Goal: Information Seeking & Learning: Learn about a topic

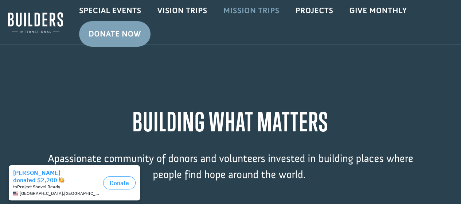
click at [245, 11] on link "Mission Trips" at bounding box center [252, 10] width 72 height 21
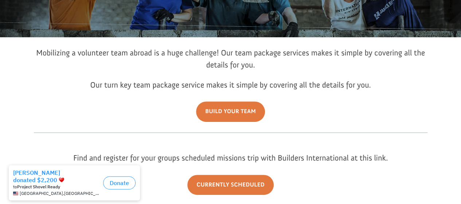
scroll to position [86, 0]
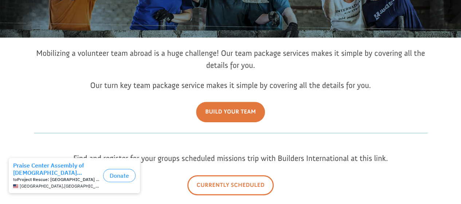
click at [223, 185] on link "Currently Scheduled" at bounding box center [230, 185] width 86 height 20
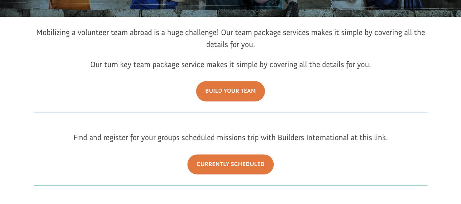
scroll to position [122, 0]
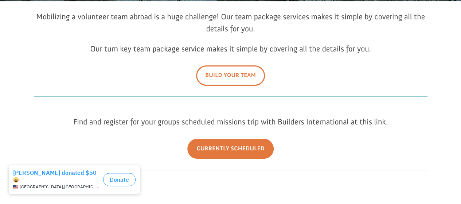
click at [227, 71] on link "Build Your Team" at bounding box center [230, 75] width 69 height 20
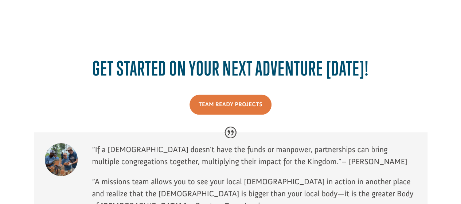
scroll to position [547, 0]
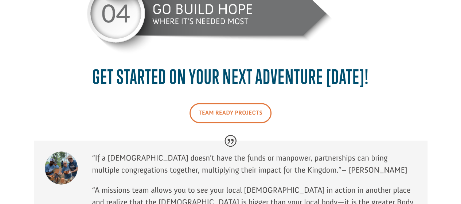
click at [225, 110] on link "Team Ready Projects" at bounding box center [231, 113] width 82 height 20
